Goal: Task Accomplishment & Management: Manage account settings

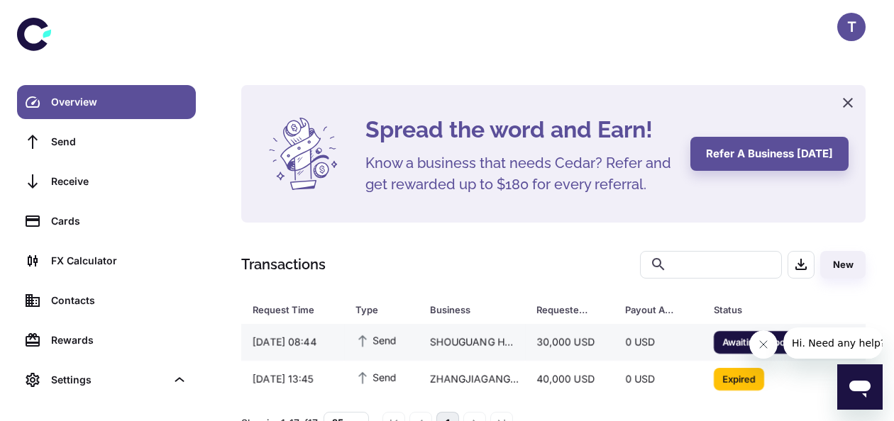
click at [408, 333] on div "Send" at bounding box center [381, 342] width 75 height 31
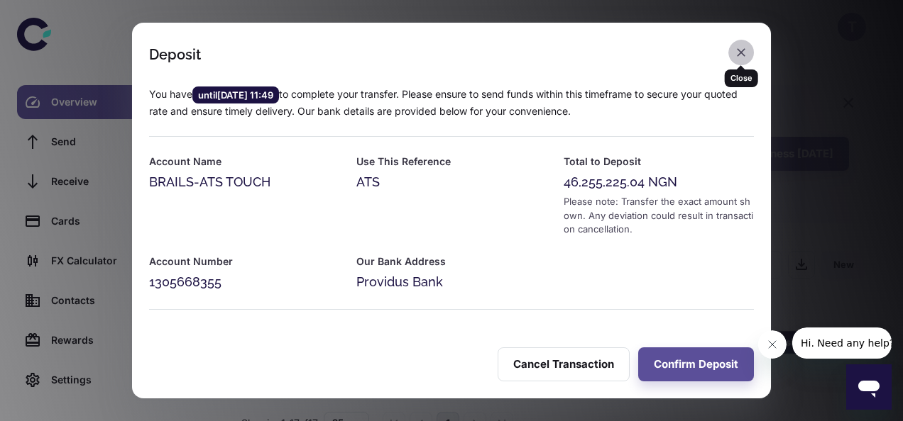
click at [740, 57] on icon "button" at bounding box center [741, 52] width 14 height 14
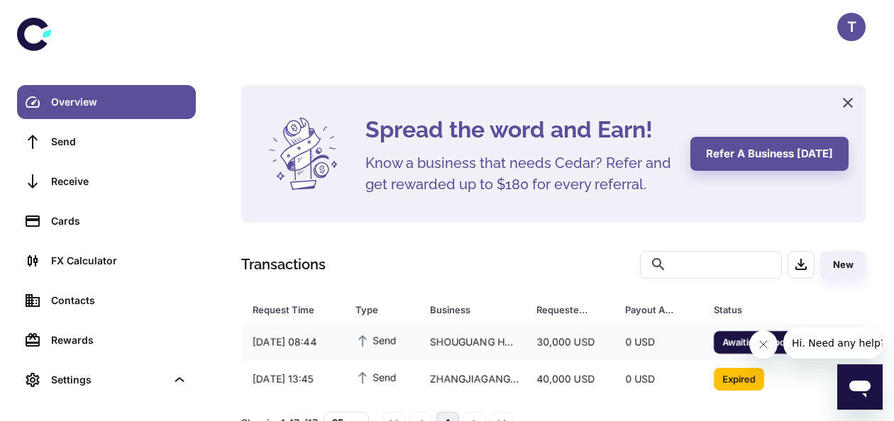
click at [759, 343] on icon "Close message from company" at bounding box center [762, 344] width 11 height 11
click at [505, 347] on div "SHOUGUANG HUANYA WINDOW DECORATION CO LTD" at bounding box center [472, 342] width 106 height 27
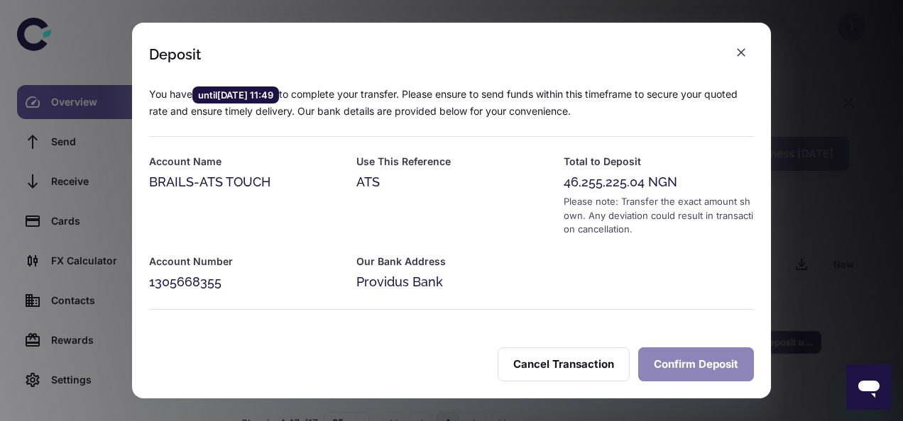
click at [683, 368] on button "Confirm Deposit" at bounding box center [696, 365] width 116 height 34
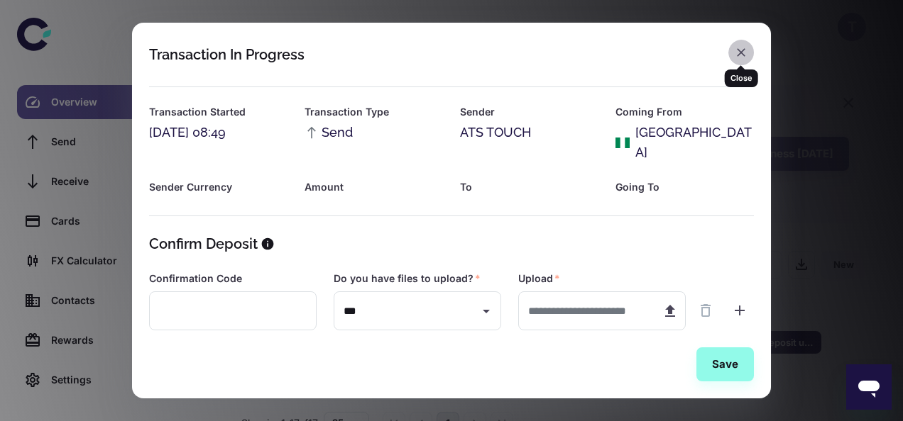
click at [732, 51] on button "button" at bounding box center [741, 53] width 26 height 26
